Goal: Task Accomplishment & Management: Use online tool/utility

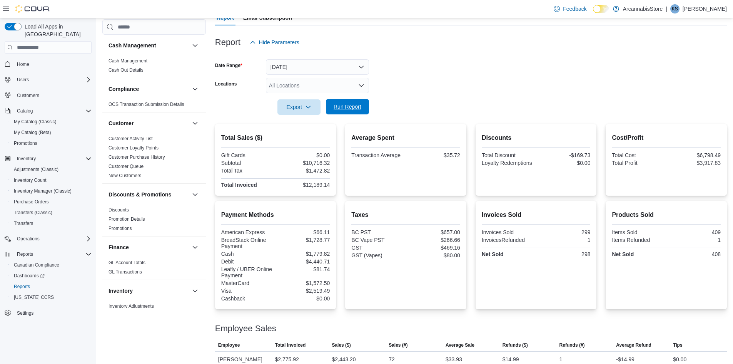
scroll to position [423, 0]
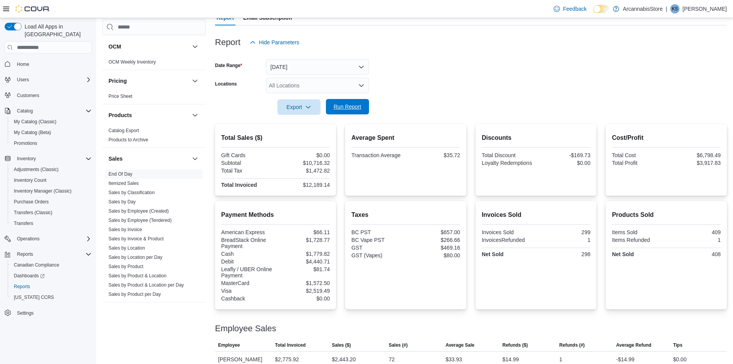
click at [347, 106] on span "Run Report" at bounding box center [348, 107] width 28 height 8
click at [349, 107] on span "Run Report" at bounding box center [348, 107] width 28 height 8
click at [350, 107] on span "Run Report" at bounding box center [348, 107] width 28 height 8
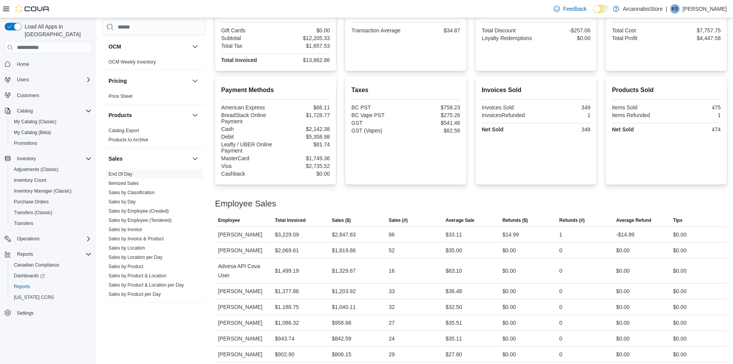
scroll to position [155, 0]
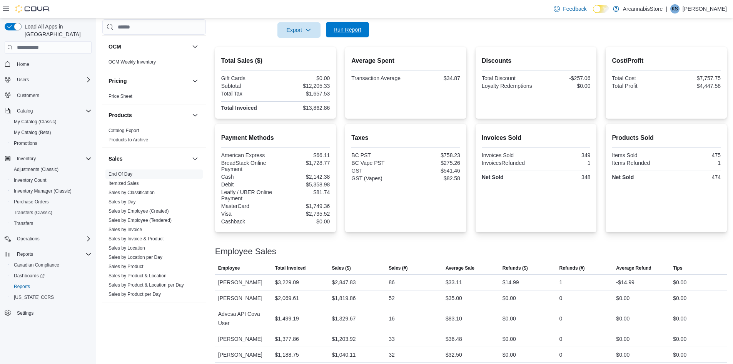
click at [341, 38] on div "Export Run Report" at bounding box center [292, 29] width 154 height 15
click at [346, 37] on span "Run Report" at bounding box center [347, 29] width 34 height 15
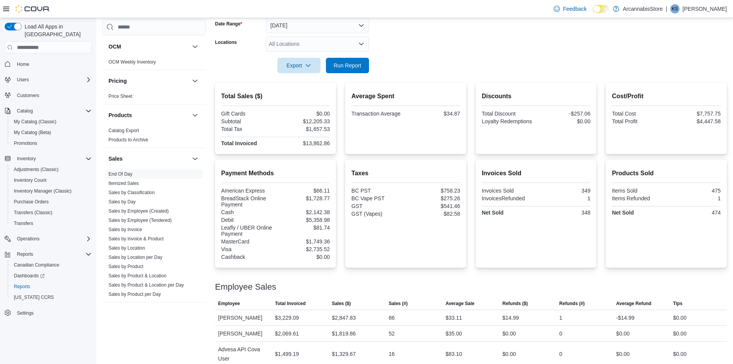
scroll to position [117, 0]
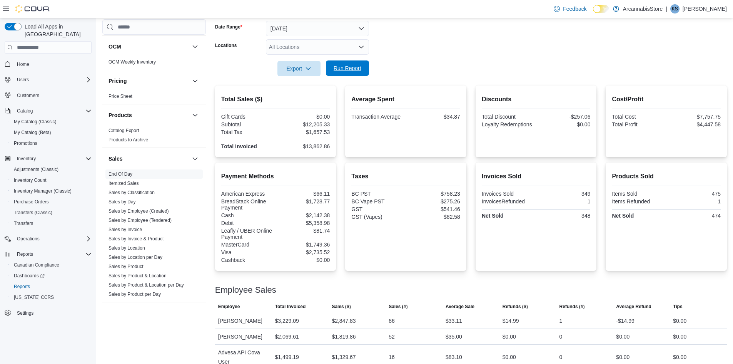
click at [342, 66] on span "Run Report" at bounding box center [348, 68] width 28 height 8
click at [340, 68] on span "Run Report" at bounding box center [348, 68] width 28 height 8
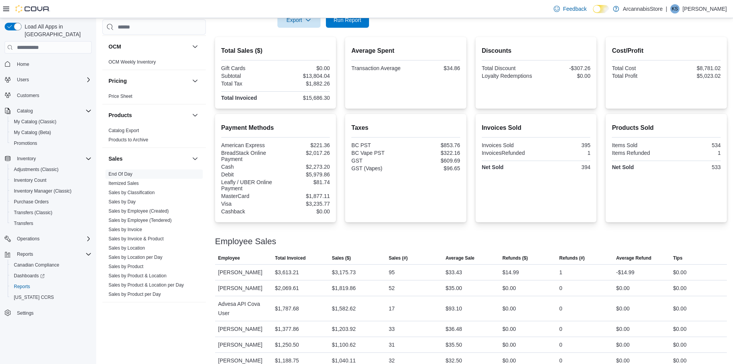
scroll to position [155, 0]
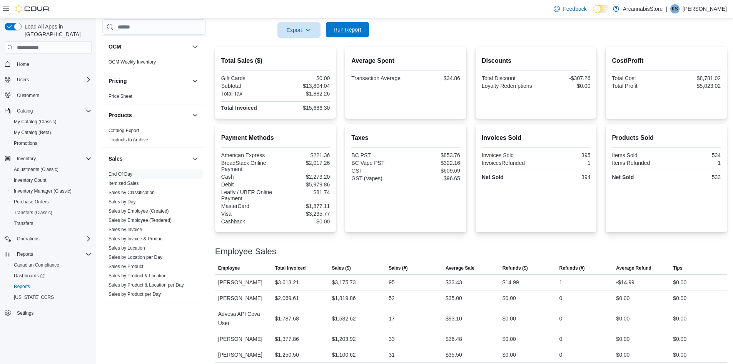
click at [356, 33] on span "Run Report" at bounding box center [348, 30] width 28 height 8
click at [352, 33] on span "Run Report" at bounding box center [348, 30] width 28 height 8
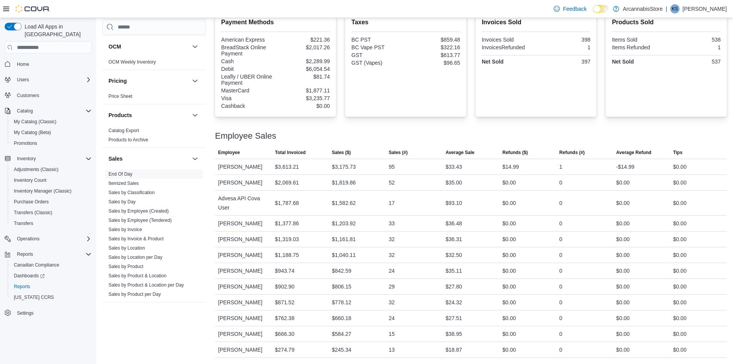
drag, startPoint x: 587, startPoint y: 7, endPoint x: 456, endPoint y: 124, distance: 175.2
click at [459, 122] on div at bounding box center [471, 126] width 512 height 9
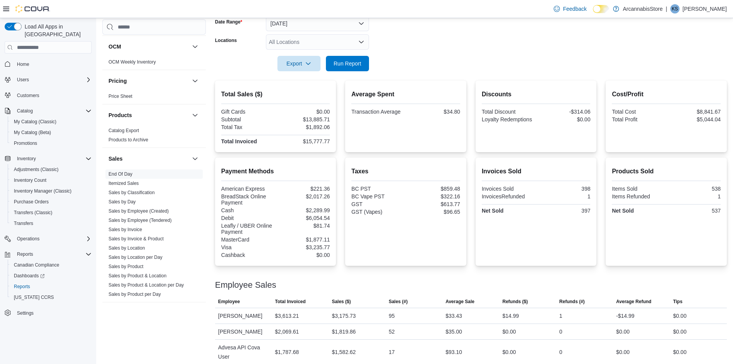
scroll to position [40, 0]
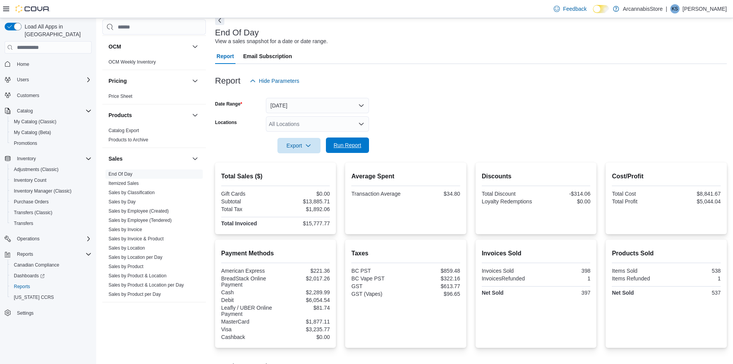
click at [340, 144] on span "Run Report" at bounding box center [348, 145] width 28 height 8
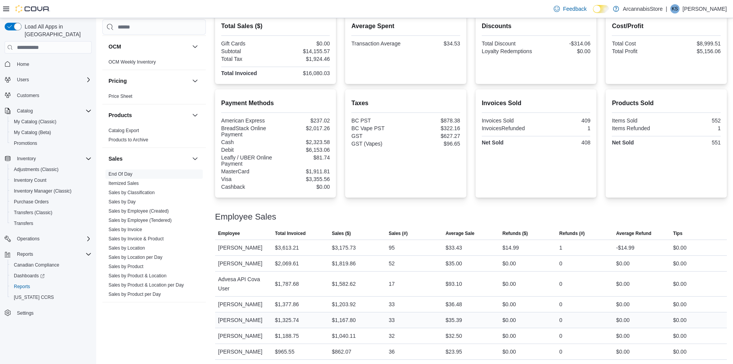
scroll to position [270, 0]
